Goal: Task Accomplishment & Management: Manage account settings

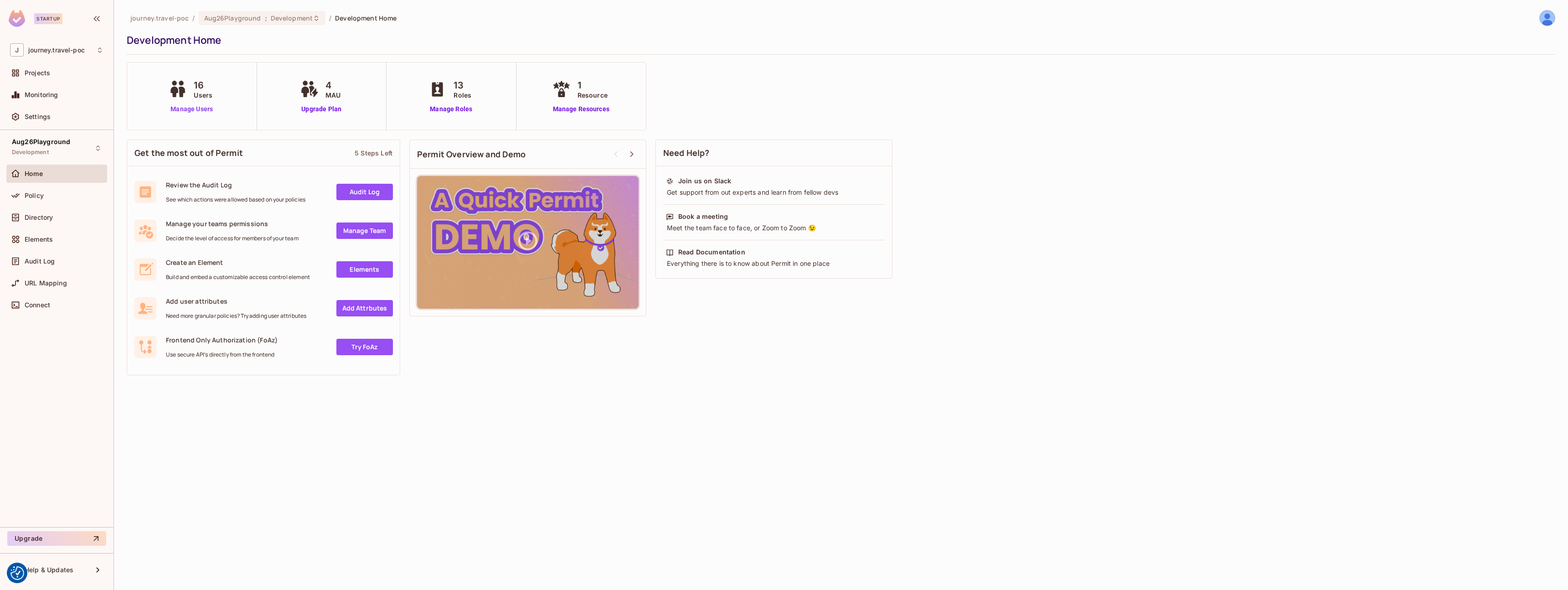
click at [186, 109] on link "Manage Users" at bounding box center [191, 109] width 51 height 10
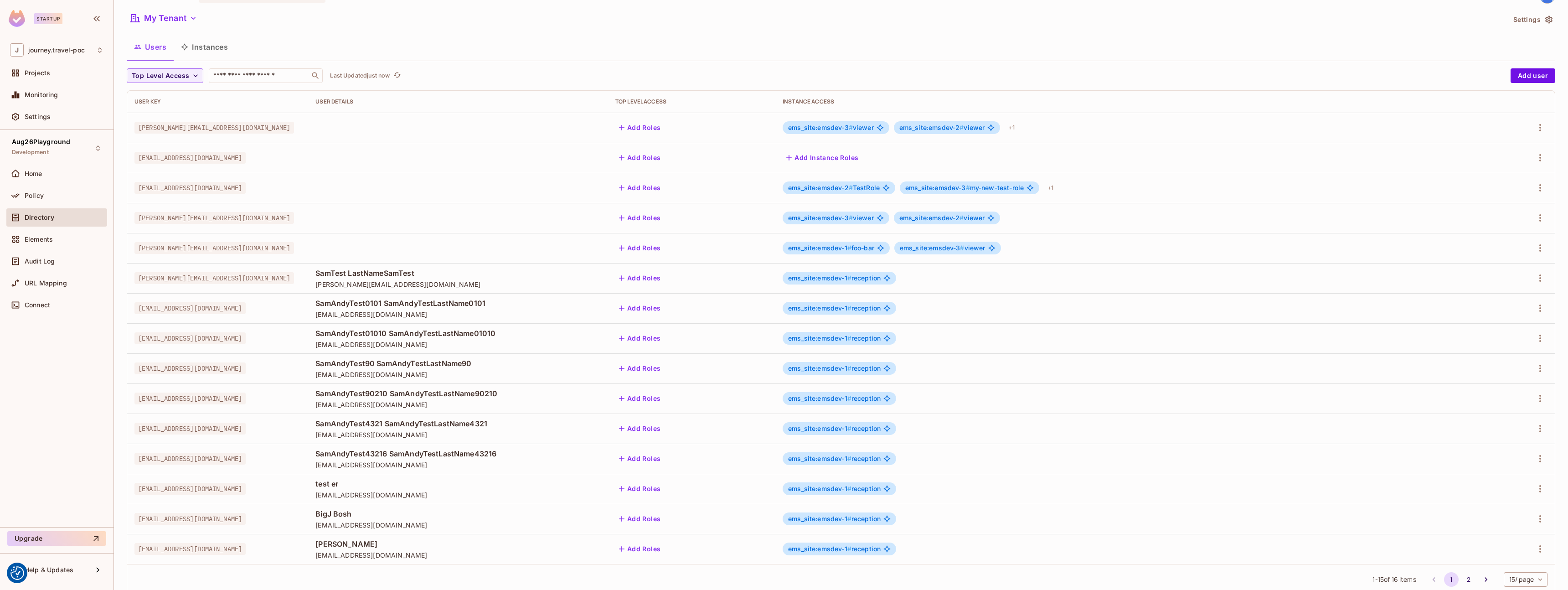
scroll to position [47, 0]
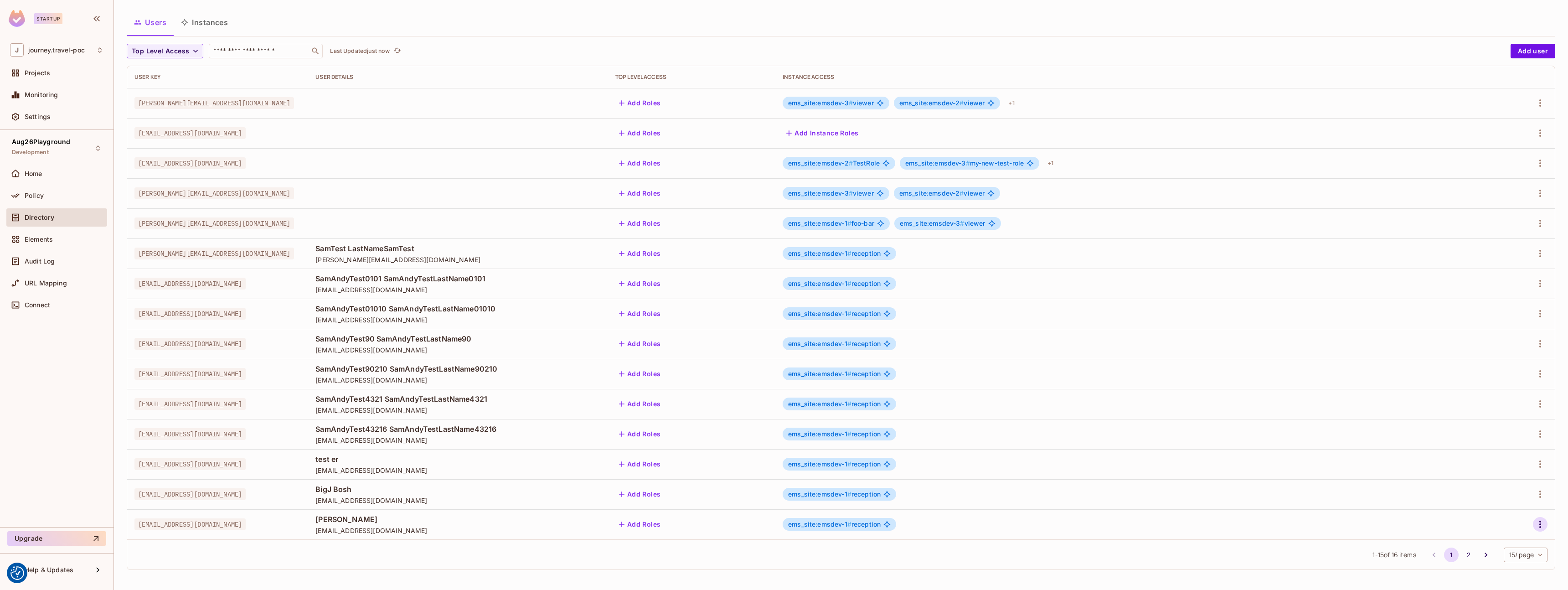
click at [1538, 525] on icon "button" at bounding box center [1540, 524] width 11 height 11
click at [1494, 527] on li "Edit" at bounding box center [1494, 529] width 81 height 20
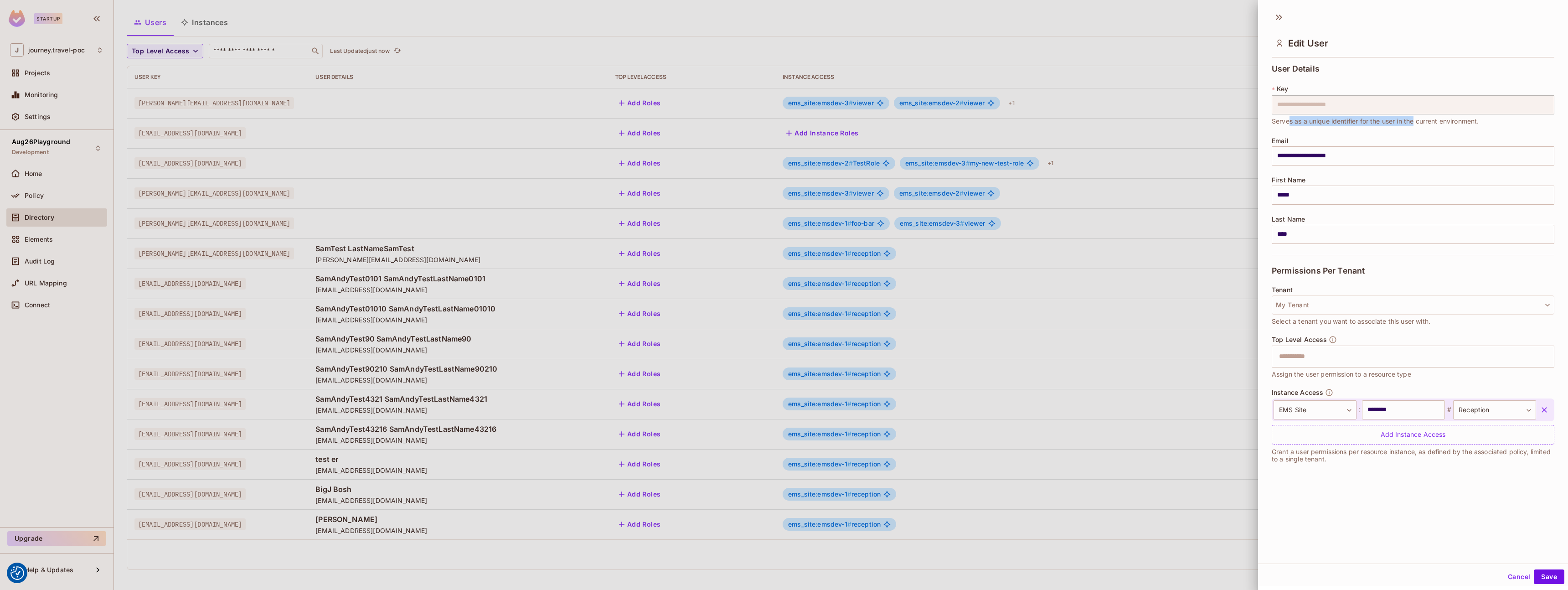
drag, startPoint x: 1291, startPoint y: 121, endPoint x: 1420, endPoint y: 121, distance: 129.0
click at [1416, 121] on span "Serves as a unique identifier for the user in the current environment." at bounding box center [1375, 121] width 208 height 10
click at [1420, 121] on span "Serves as a unique identifier for the user in the current environment." at bounding box center [1375, 121] width 208 height 10
drag, startPoint x: 1486, startPoint y: 122, endPoint x: 1368, endPoint y: 118, distance: 118.1
click at [1369, 118] on div "**********" at bounding box center [1413, 105] width 282 height 42
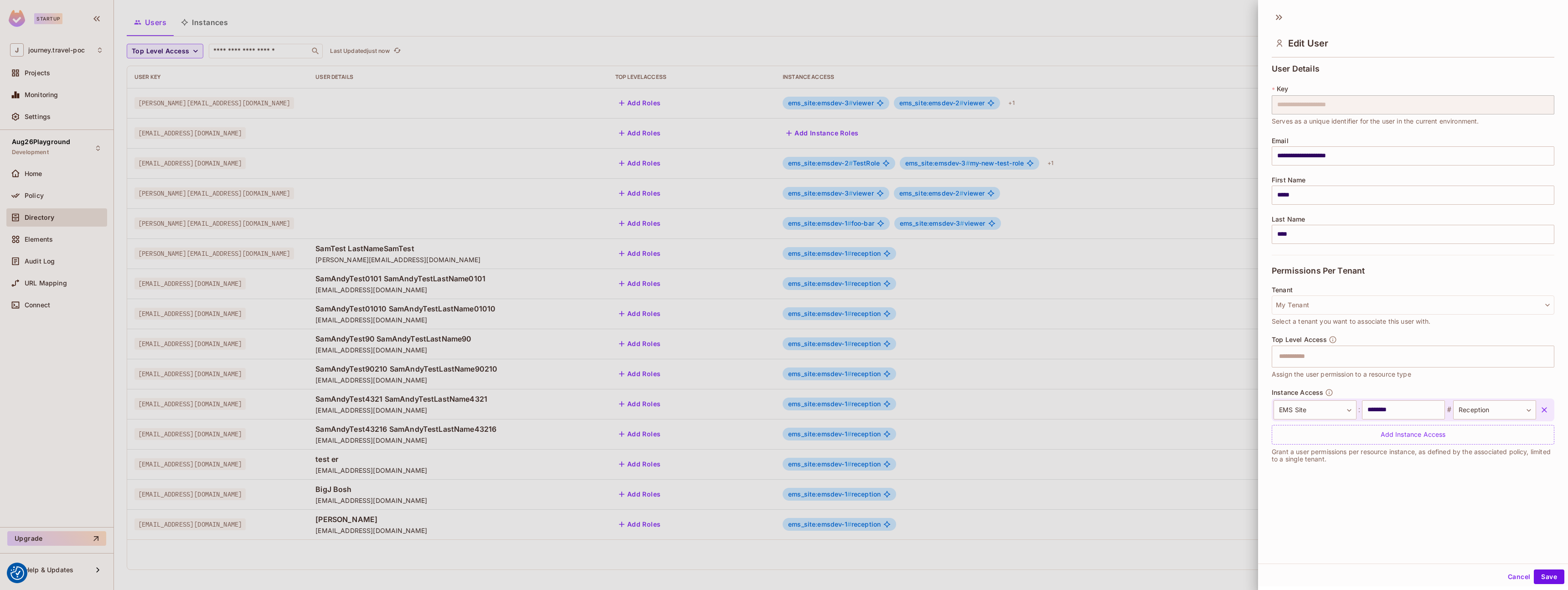
click at [1287, 20] on div "Edit User" at bounding box center [1413, 35] width 310 height 51
click at [1275, 16] on icon at bounding box center [1279, 17] width 15 height 15
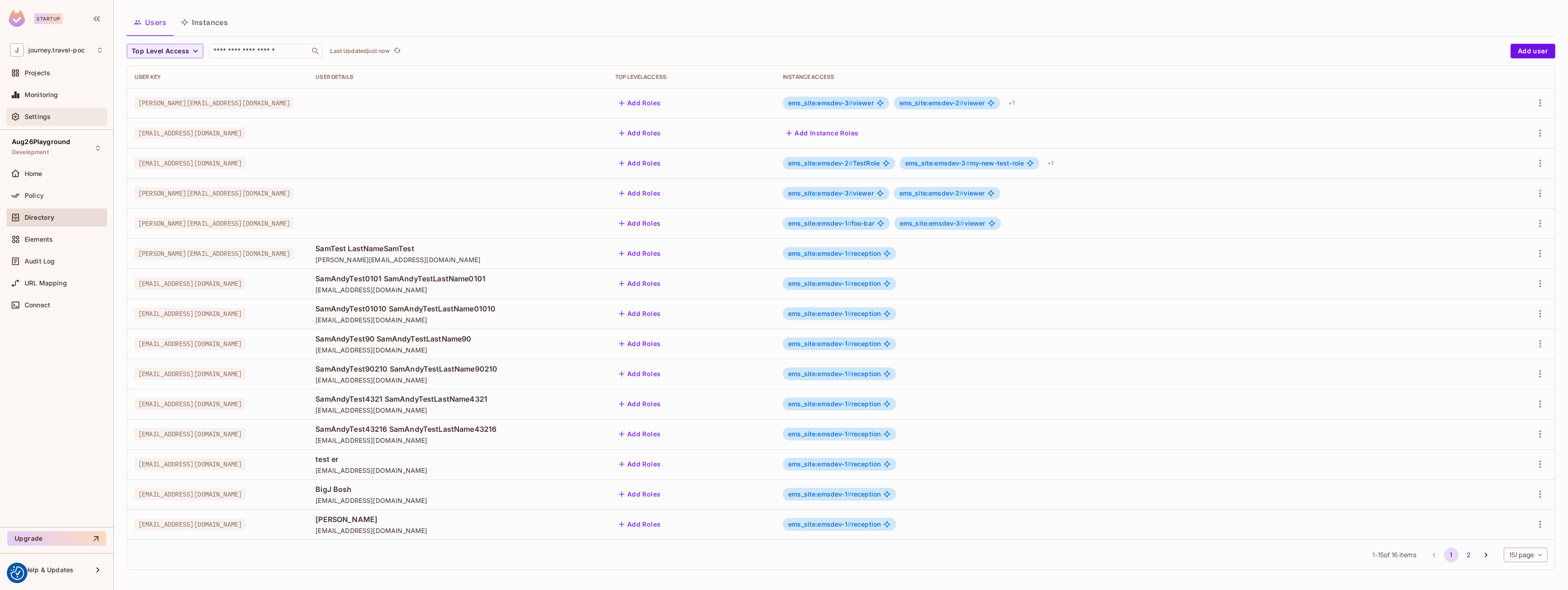
click at [43, 115] on span "Settings" at bounding box center [37, 117] width 26 height 7
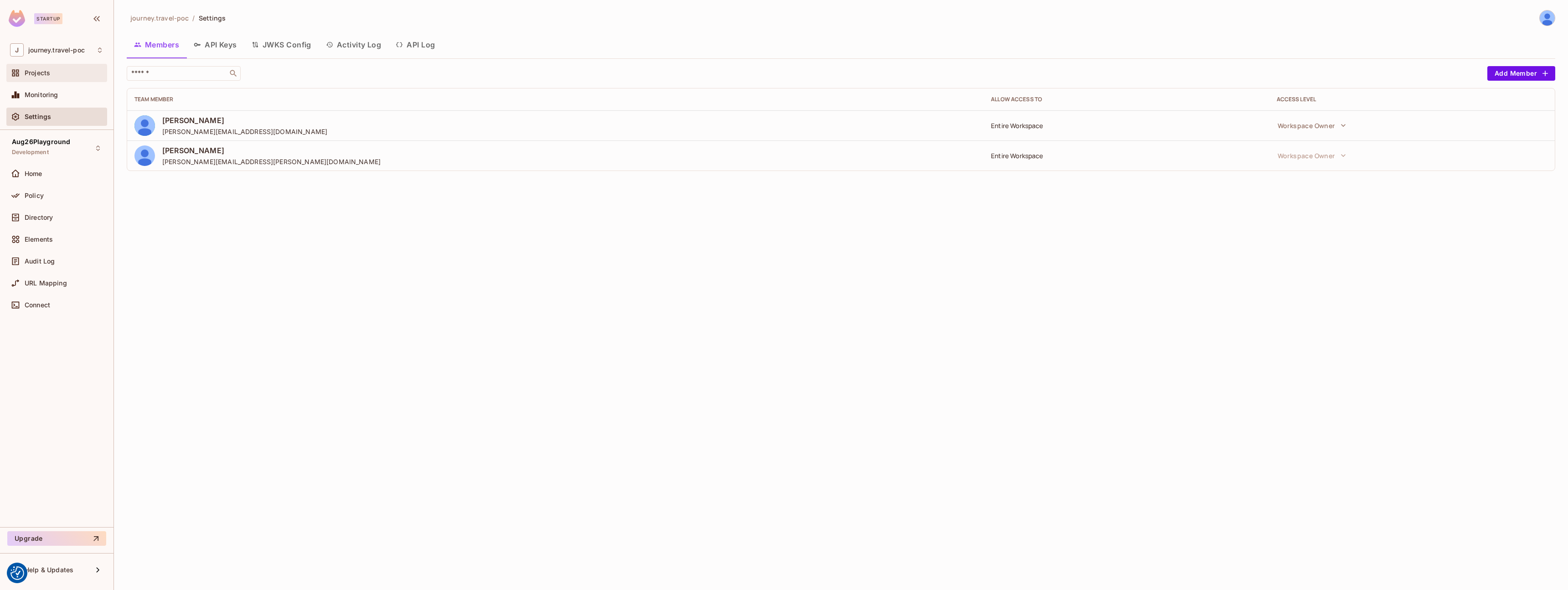
click at [43, 80] on div "Projects" at bounding box center [56, 73] width 100 height 18
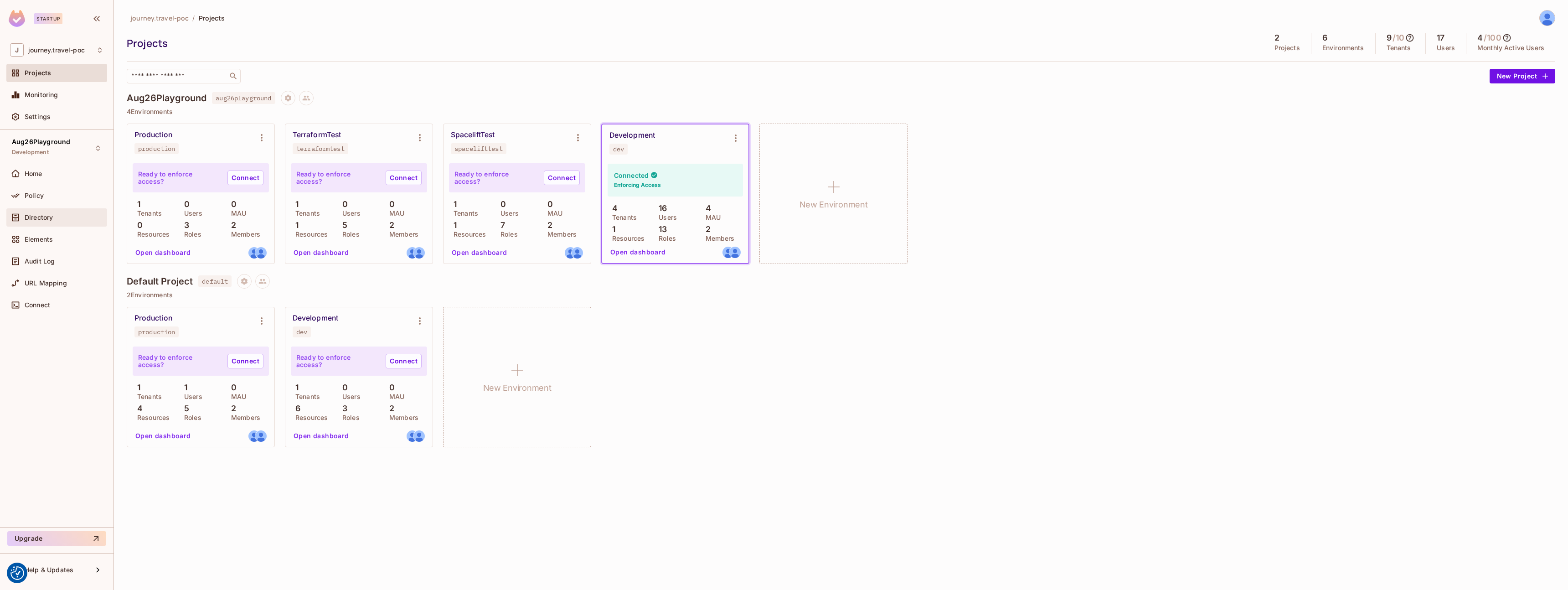
click at [57, 224] on div "Directory" at bounding box center [56, 217] width 100 height 18
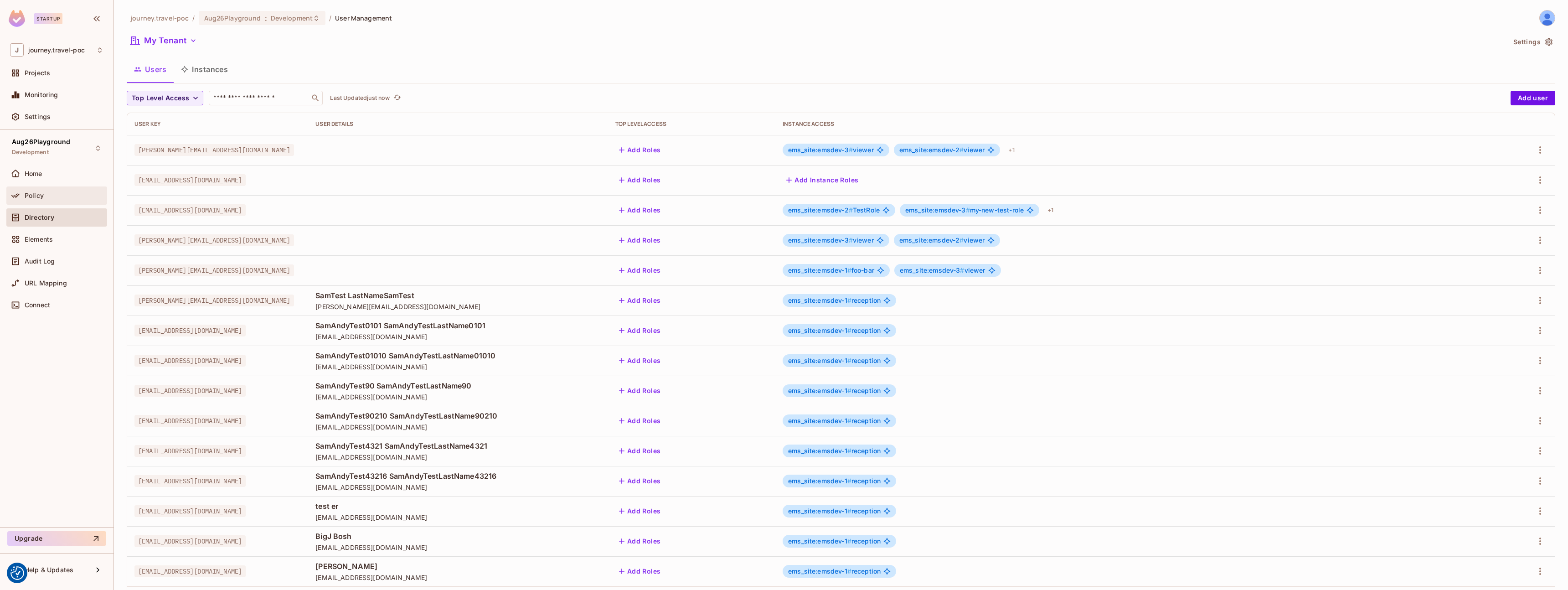
click at [57, 204] on div "Policy" at bounding box center [56, 195] width 100 height 18
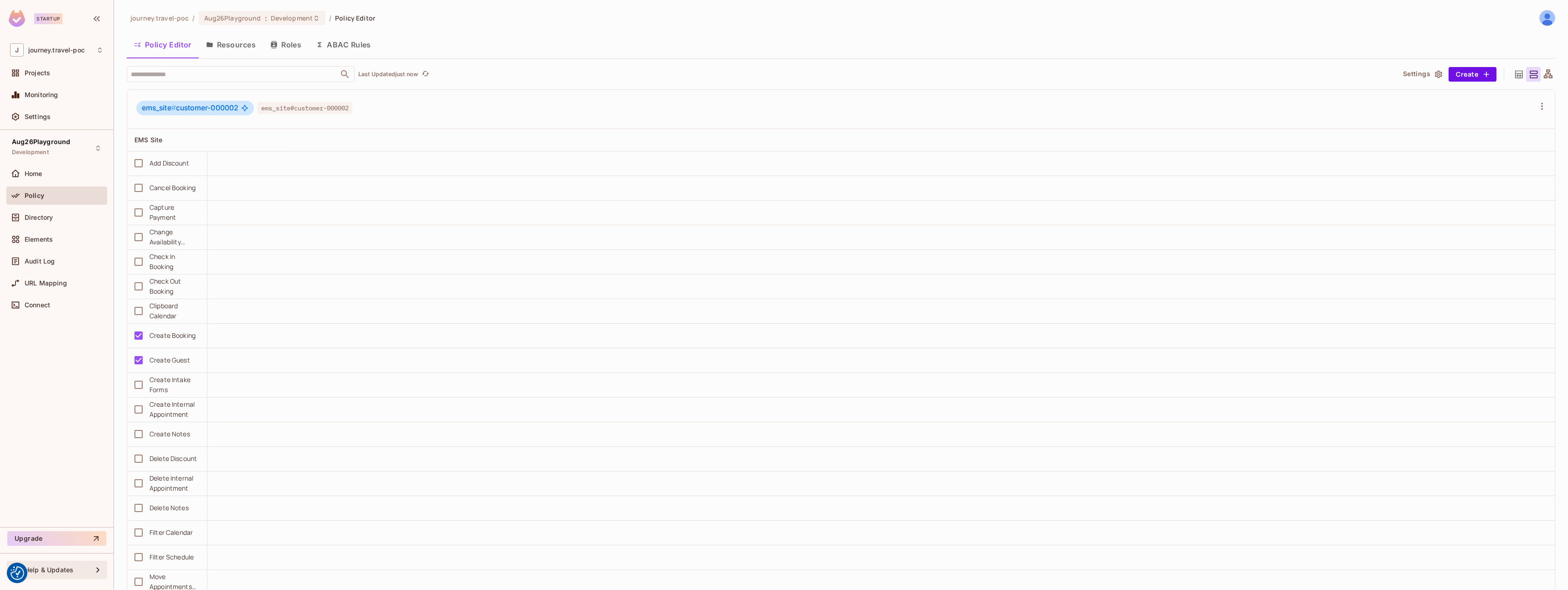
click at [62, 575] on div "Help & Updates" at bounding box center [56, 570] width 100 height 18
click at [166, 561] on li "Docs" at bounding box center [164, 569] width 88 height 20
click at [55, 225] on div "Directory" at bounding box center [56, 217] width 100 height 18
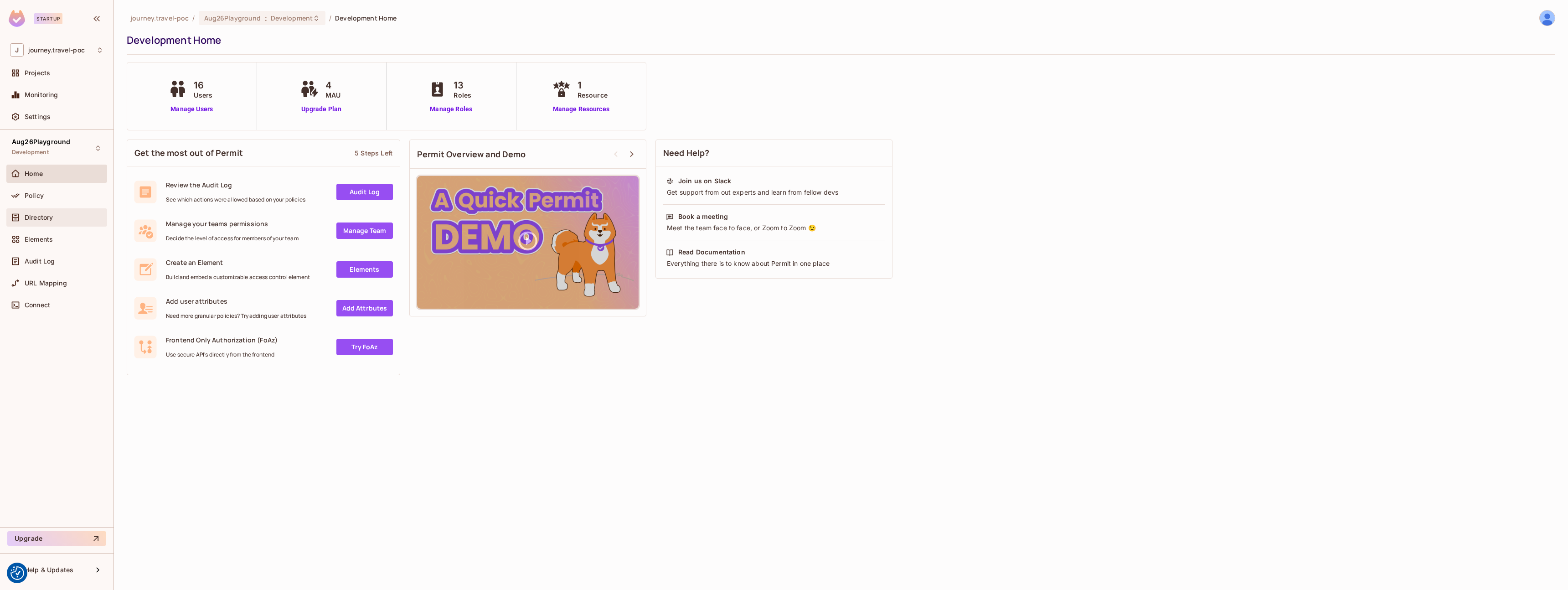
click at [40, 212] on div "Directory" at bounding box center [57, 217] width 94 height 11
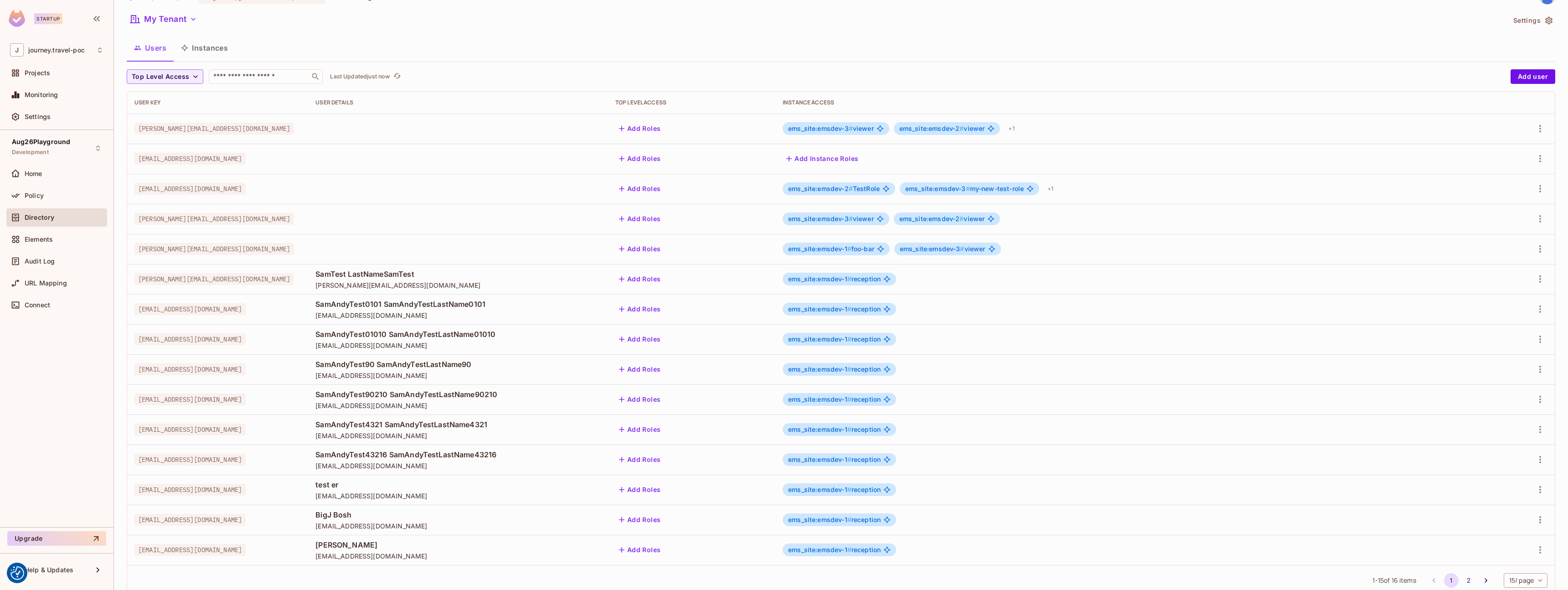
scroll to position [47, 0]
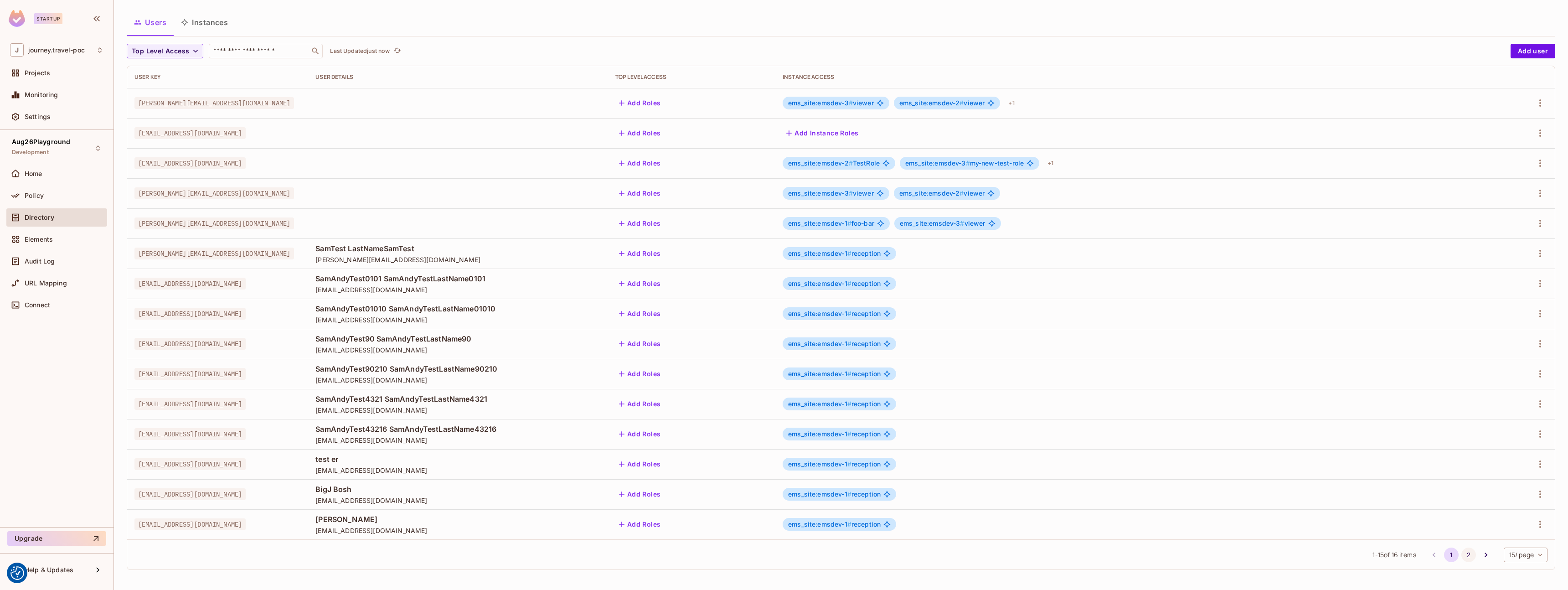
click at [1461, 556] on button "2" at bounding box center [1469, 555] width 15 height 15
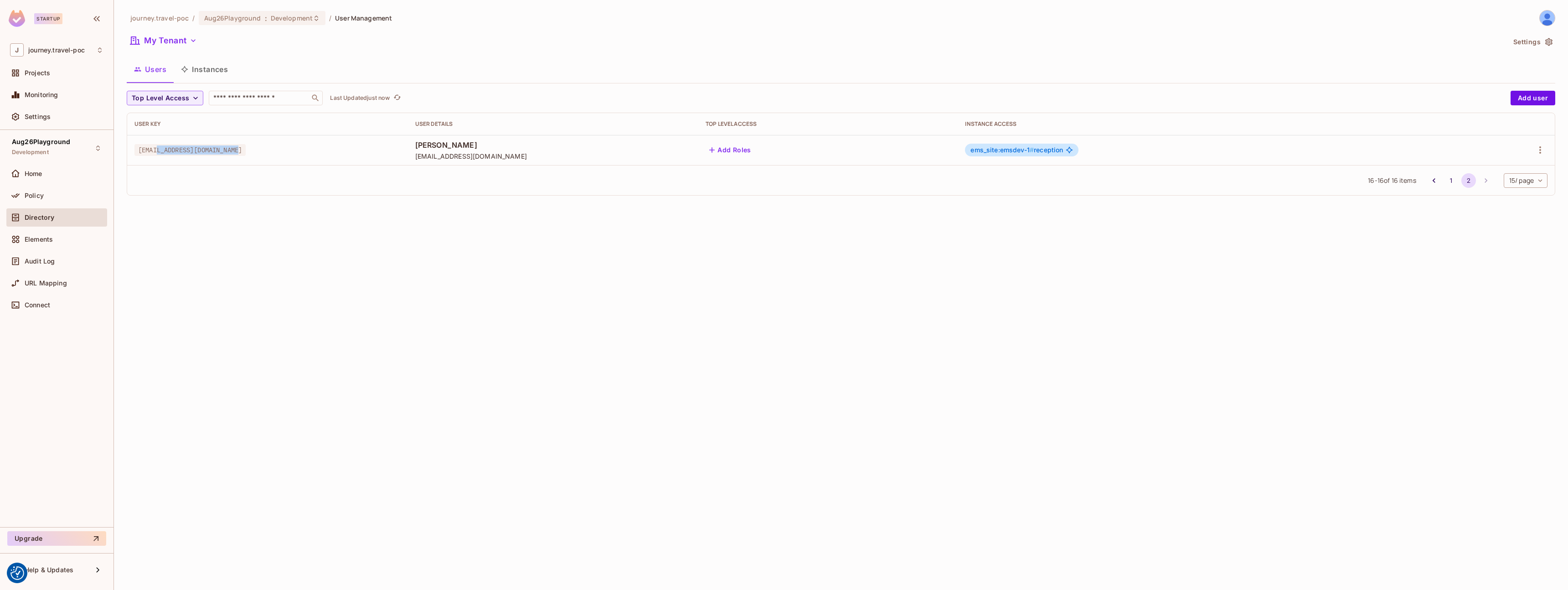
drag, startPoint x: 262, startPoint y: 150, endPoint x: 281, endPoint y: 150, distance: 19.0
click at [281, 150] on div "[EMAIL_ADDRESS][DOMAIN_NAME]" at bounding box center [267, 150] width 266 height 9
click at [1432, 179] on icon "Go to previous page" at bounding box center [1433, 180] width 2 height 4
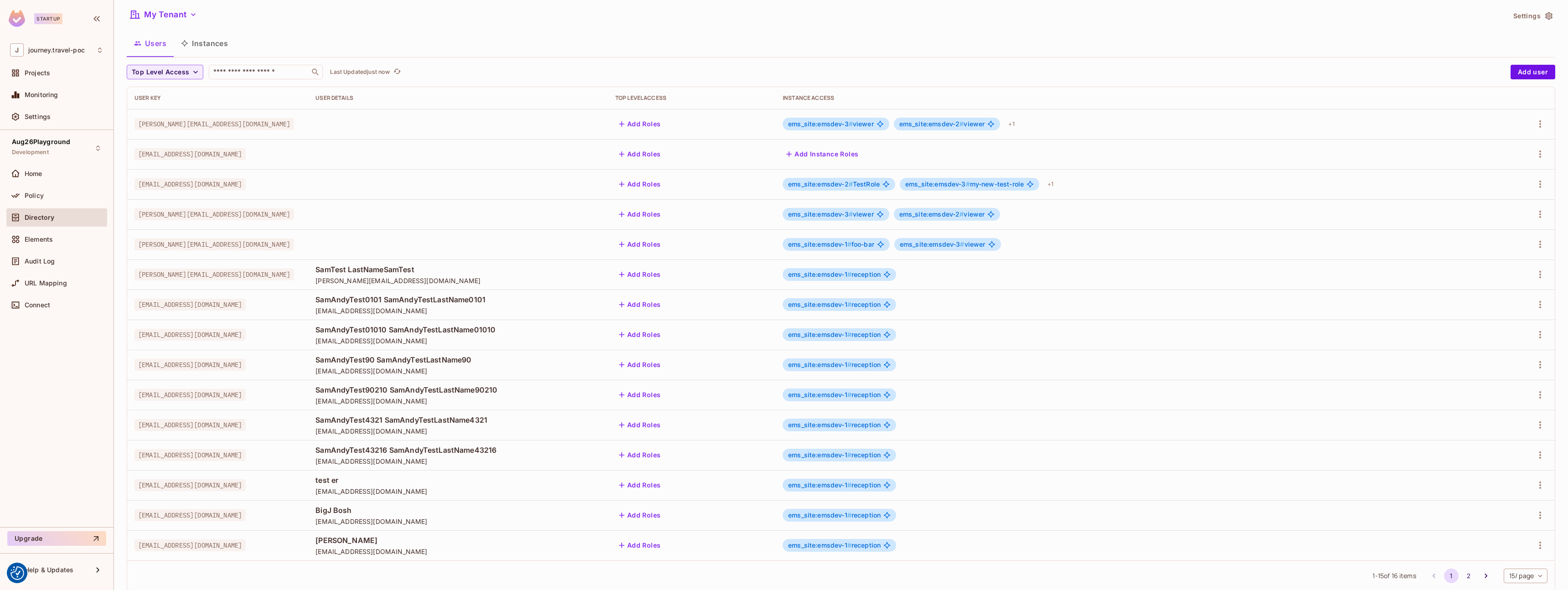
scroll to position [47, 0]
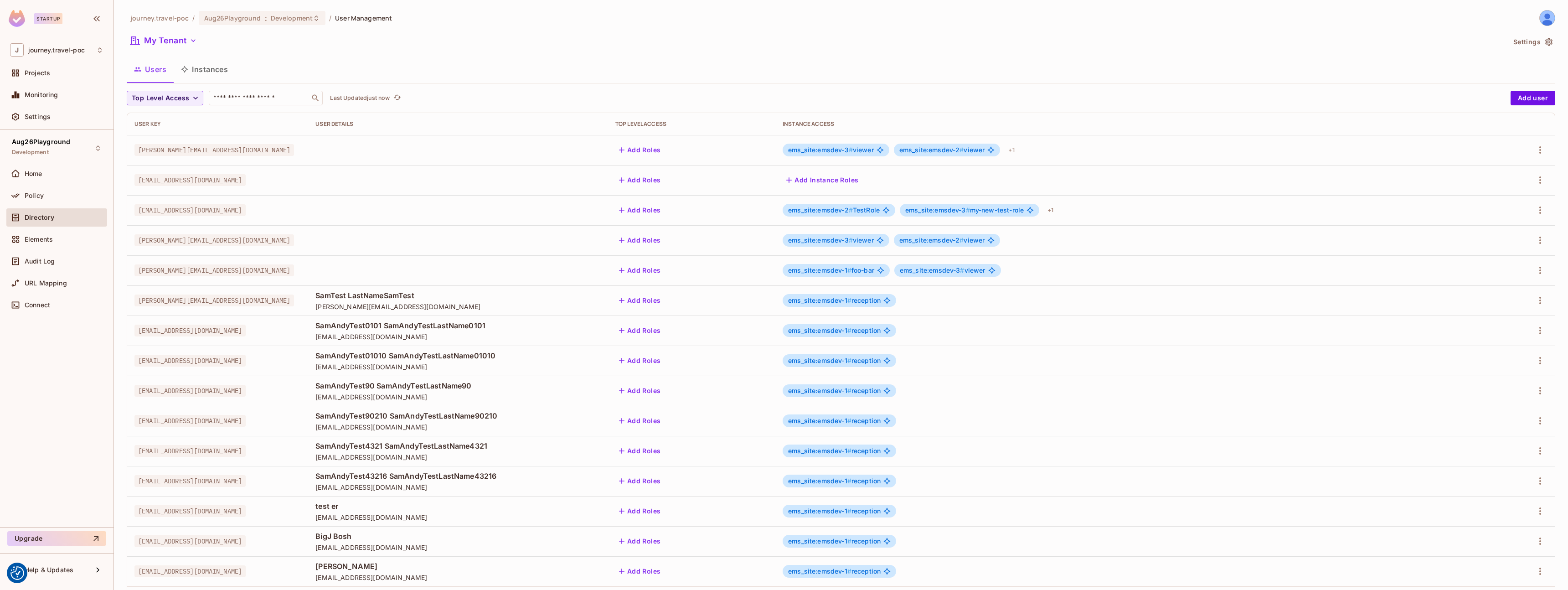
click at [284, 121] on div "User Key" at bounding box center [217, 124] width 166 height 7
click at [273, 99] on input "text" at bounding box center [259, 98] width 96 height 9
paste input "**********"
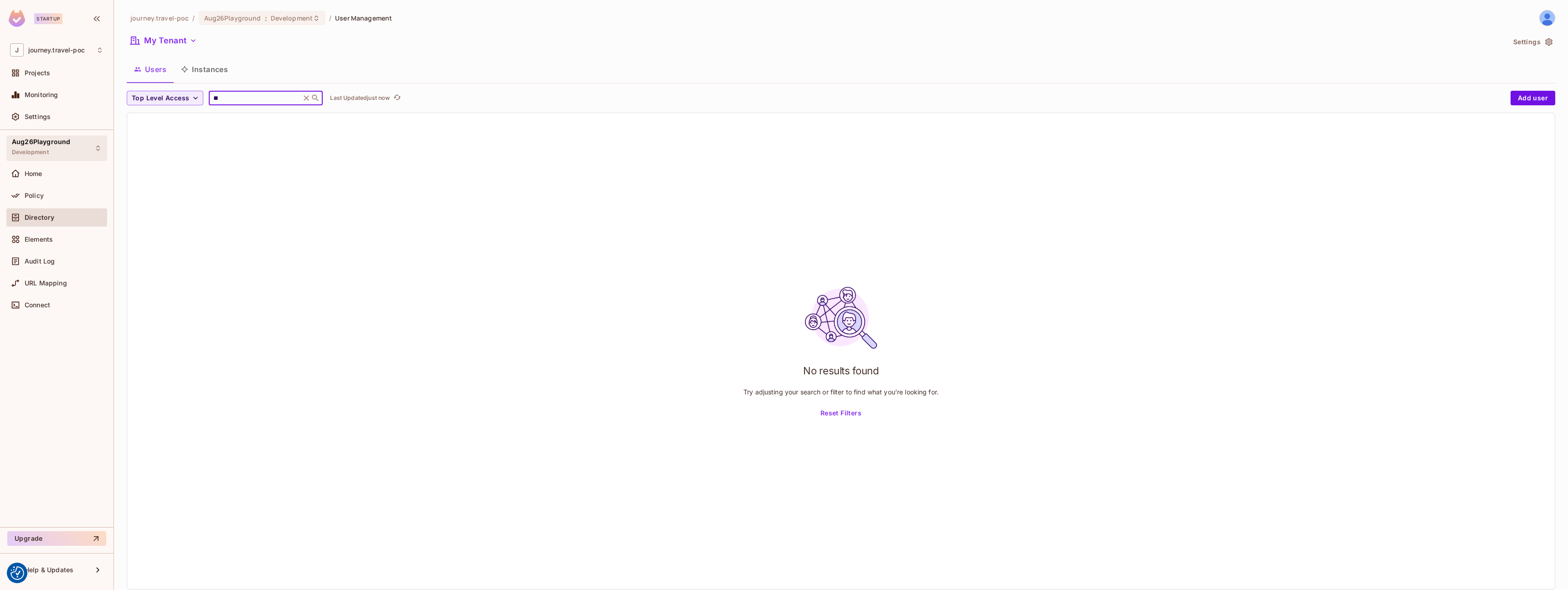
type input "*"
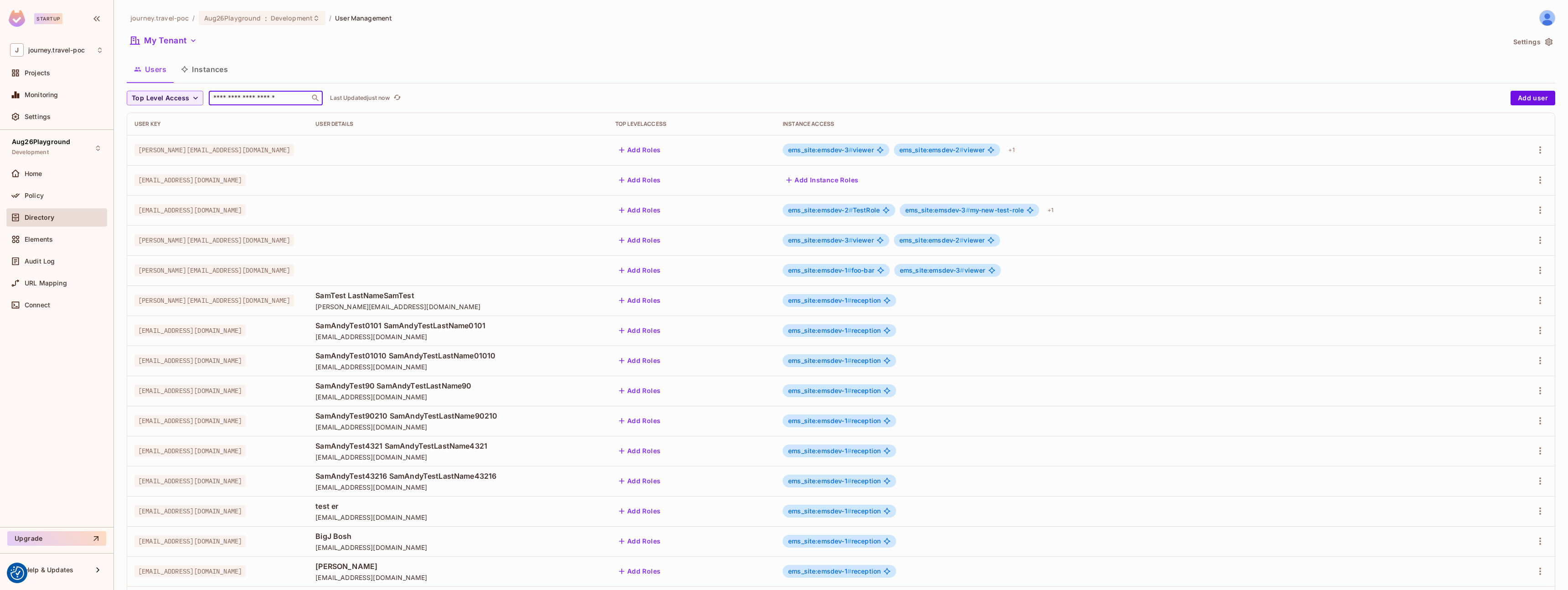
paste input "**********"
type input "**********"
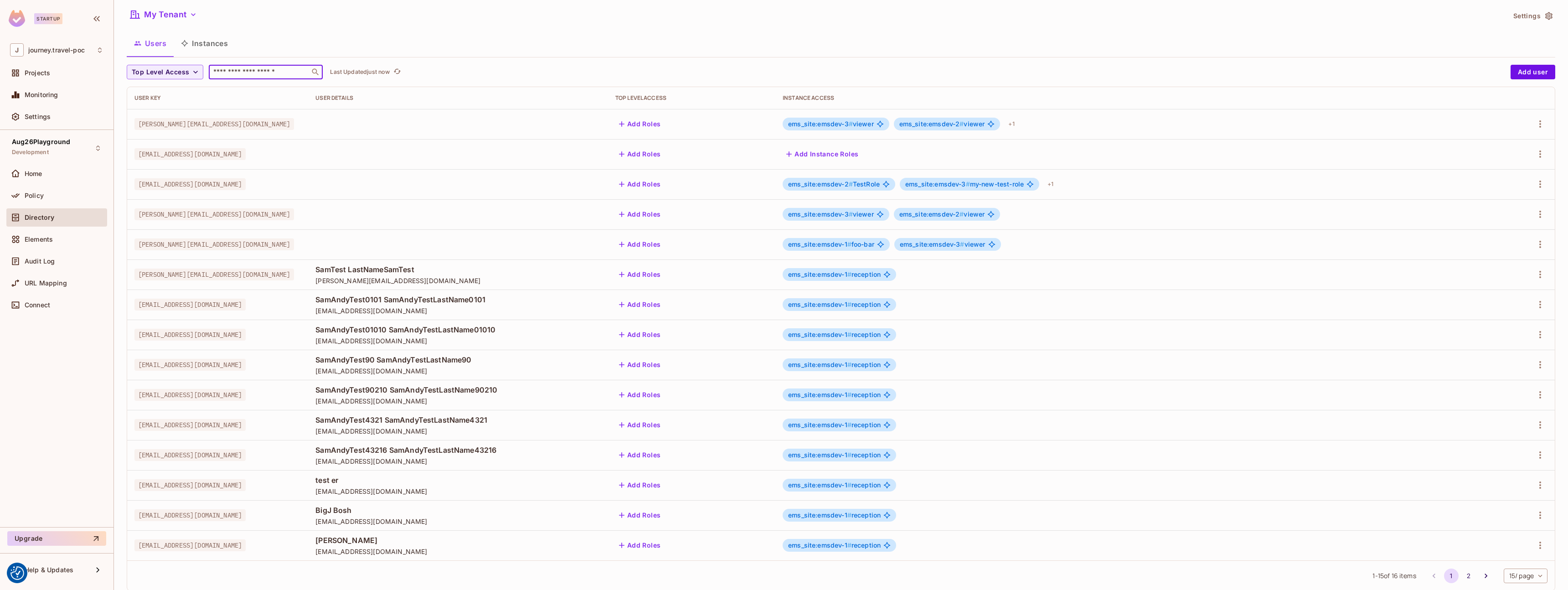
scroll to position [47, 0]
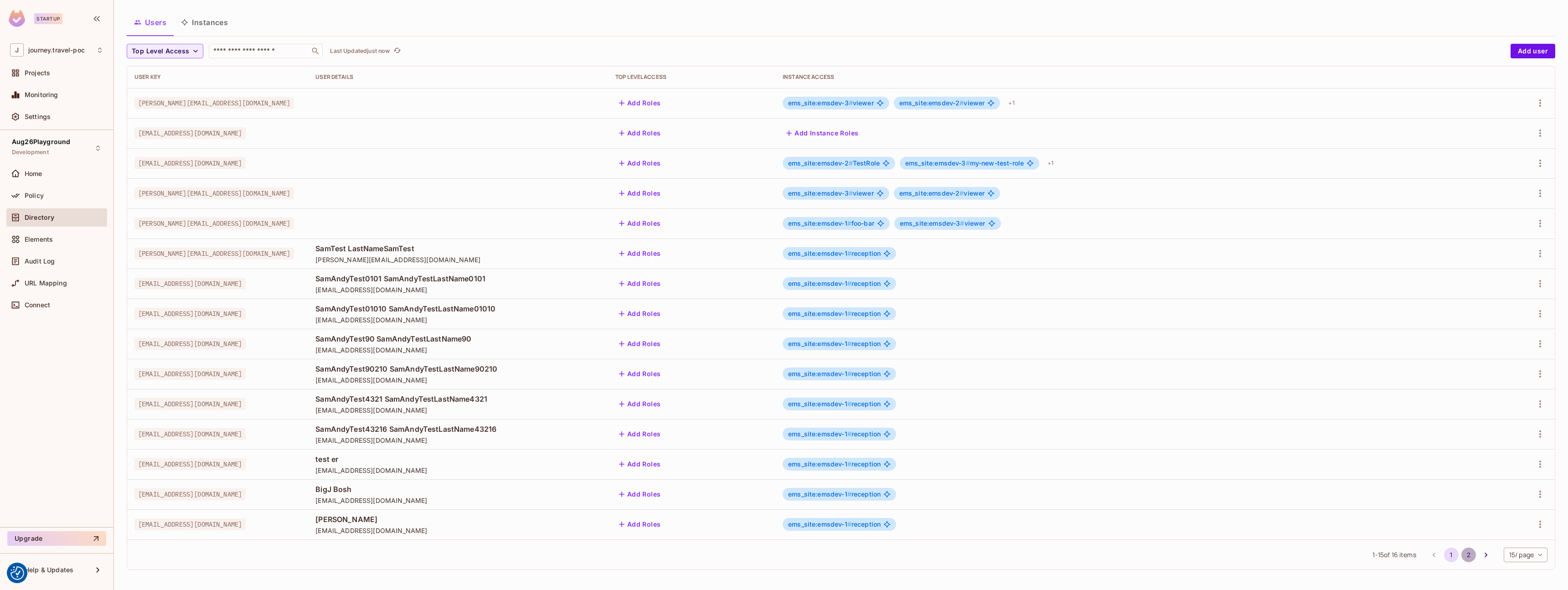
click at [1461, 555] on button "2" at bounding box center [1469, 555] width 15 height 15
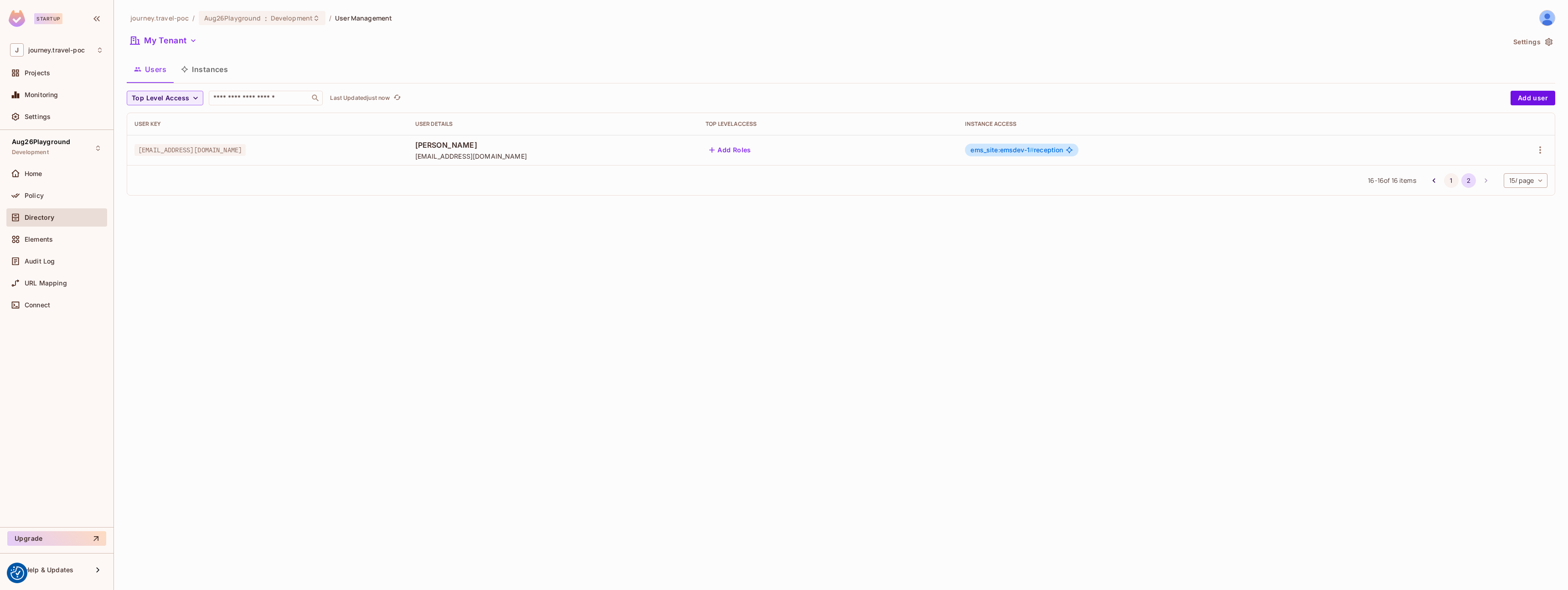
click at [1451, 183] on button "1" at bounding box center [1451, 181] width 15 height 15
